Goal: Register for event/course

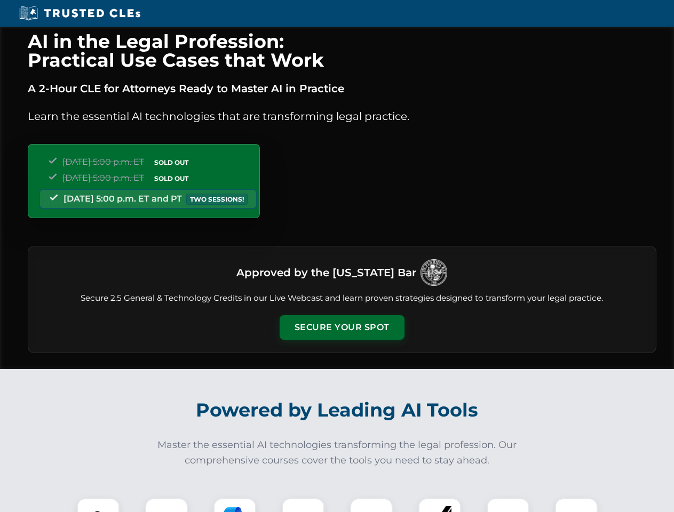
click at [341, 328] on button "Secure Your Spot" at bounding box center [342, 327] width 125 height 25
click at [98, 505] on img at bounding box center [98, 519] width 31 height 31
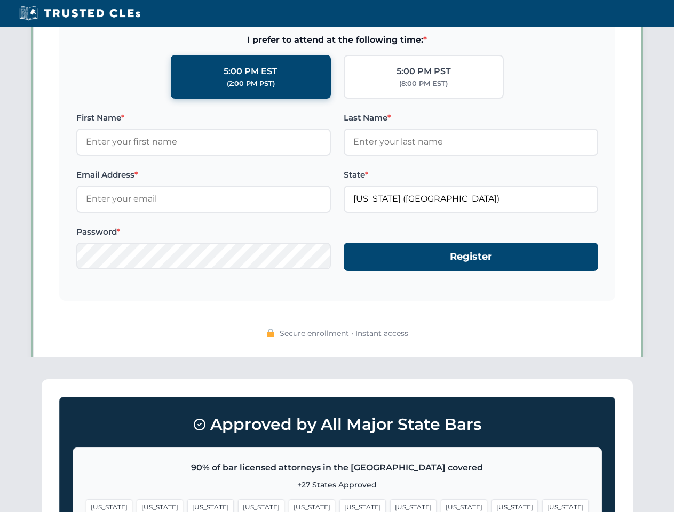
click at [390, 505] on span "[US_STATE]" at bounding box center [413, 506] width 46 height 15
click at [491, 505] on span "[US_STATE]" at bounding box center [514, 506] width 46 height 15
